Goal: Transaction & Acquisition: Book appointment/travel/reservation

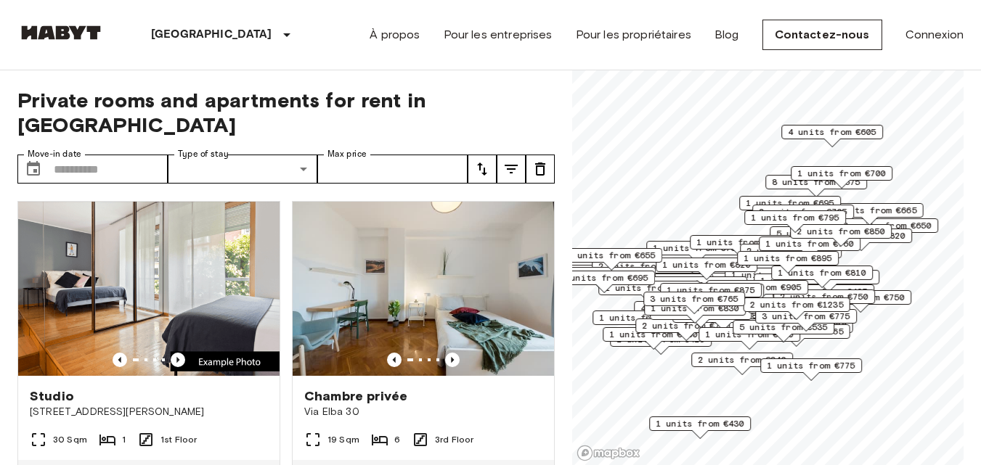
click at [661, 70] on div "3 units from €1405 2 units from €840 2 units from €650 2 units from €425 1 unit…" at bounding box center [767, 70] width 391 height 0
